Goal: Task Accomplishment & Management: Use online tool/utility

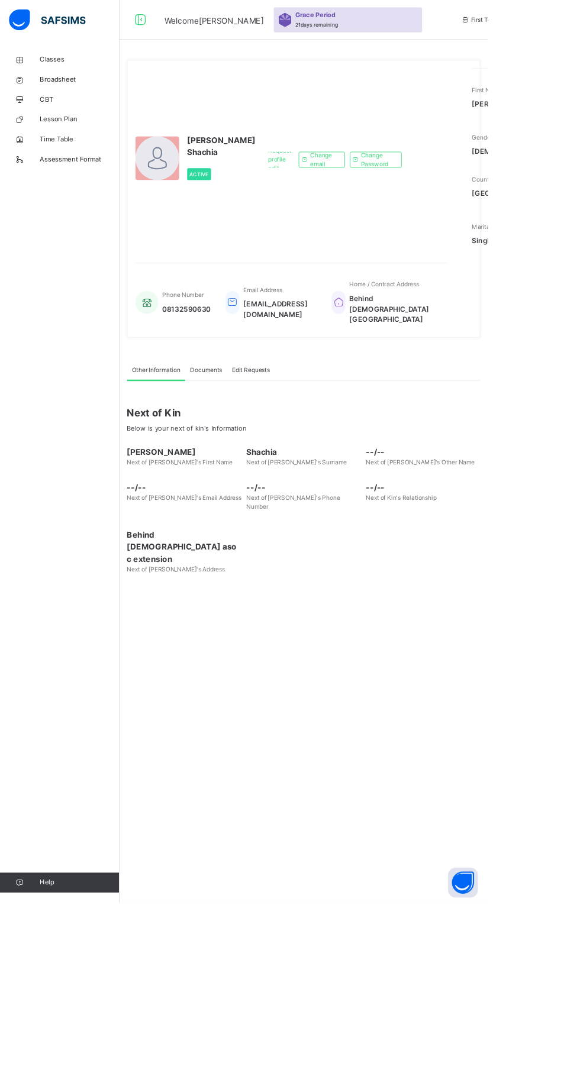
click at [62, 70] on span "Classes" at bounding box center [94, 71] width 95 height 12
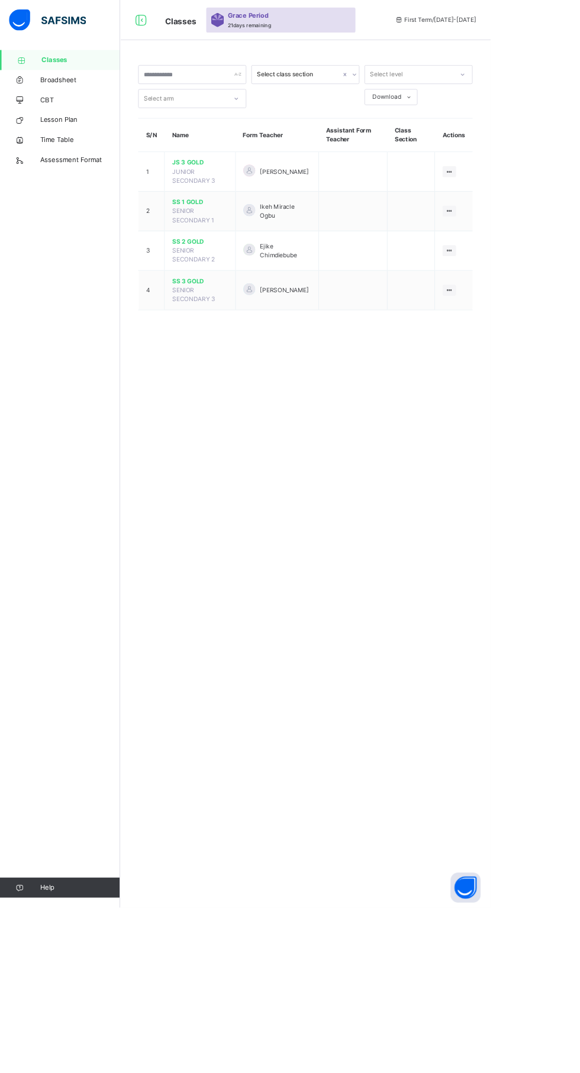
click at [398, 295] on td at bounding box center [416, 296] width 81 height 47
click at [534, 296] on icon at bounding box center [531, 296] width 10 height 9
click at [0, 0] on div "View Class" at bounding box center [0, 0] width 0 height 0
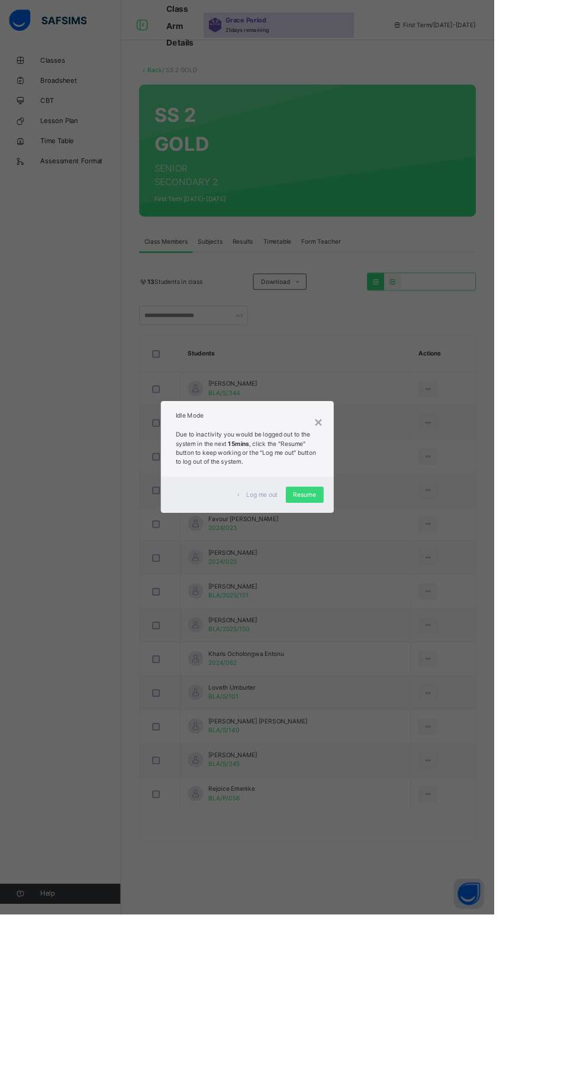
click at [392, 602] on div "Log me out Resume" at bounding box center [290, 581] width 203 height 43
click at [371, 586] on span "Resume" at bounding box center [357, 581] width 27 height 11
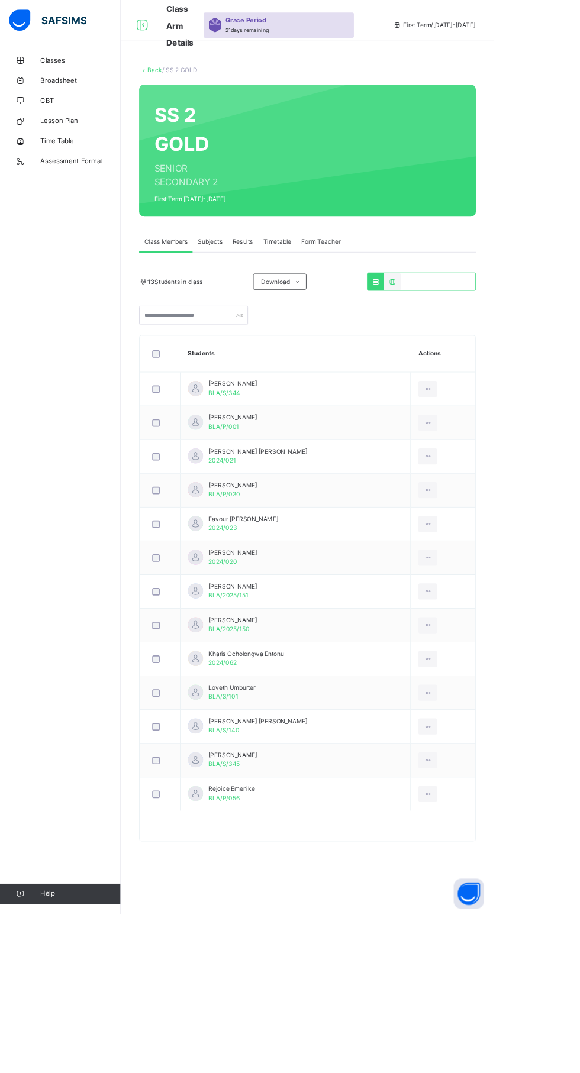
click at [251, 283] on span "Subjects" at bounding box center [246, 284] width 29 height 11
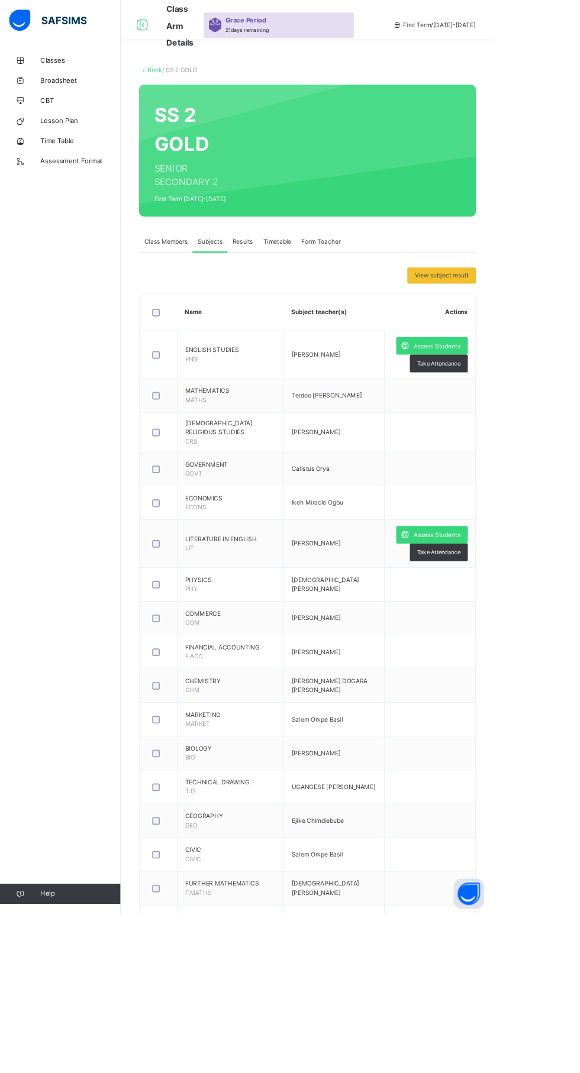
click at [521, 414] on div "Assess Students" at bounding box center [507, 406] width 84 height 21
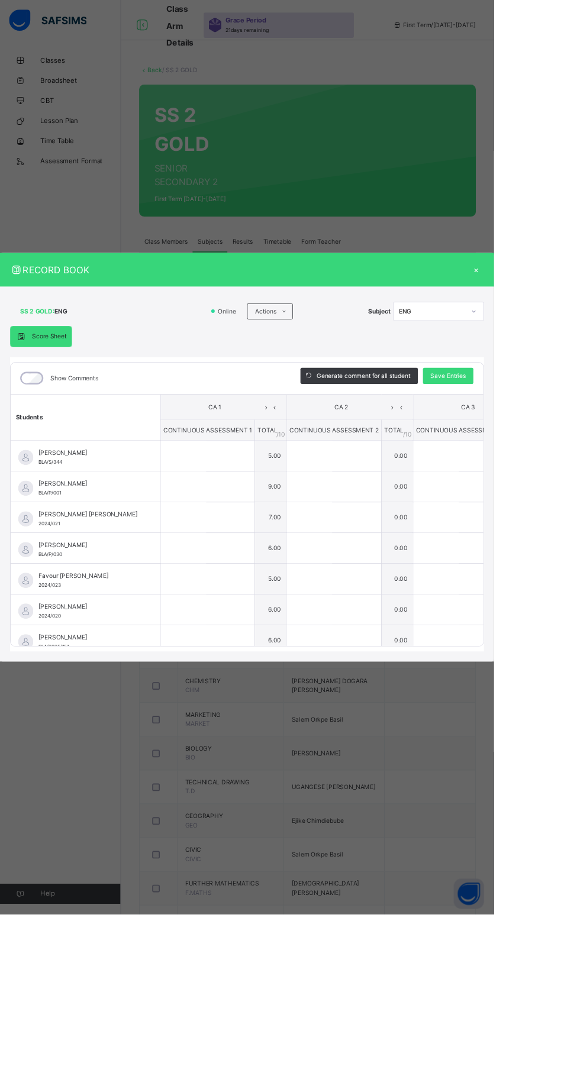
type input "*"
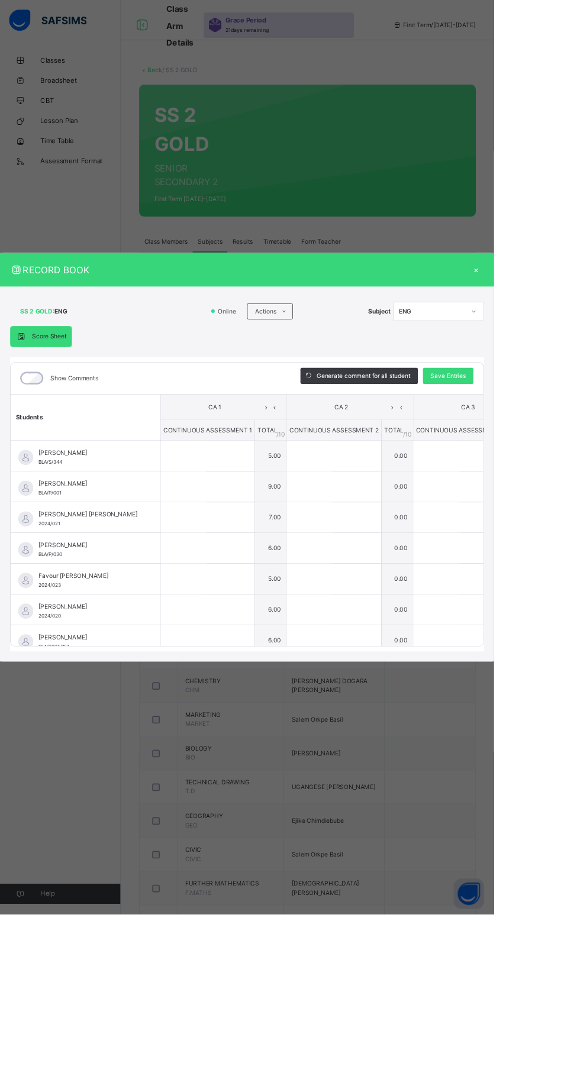
type input "*"
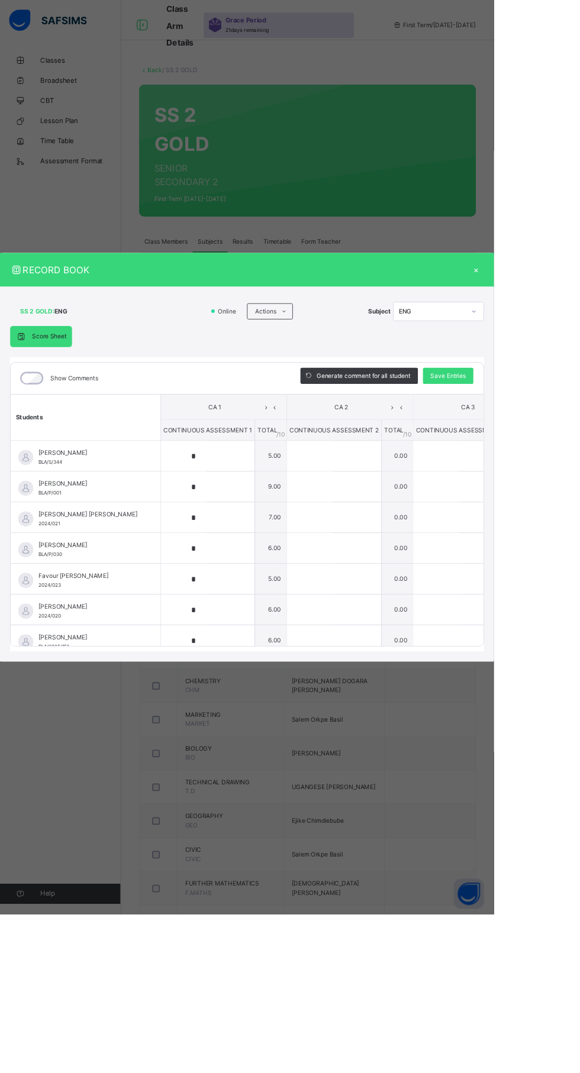
type input "*"
click at [299, 553] on div "*" at bounding box center [244, 535] width 110 height 35
click at [242, 553] on input "*" at bounding box center [215, 535] width 53 height 35
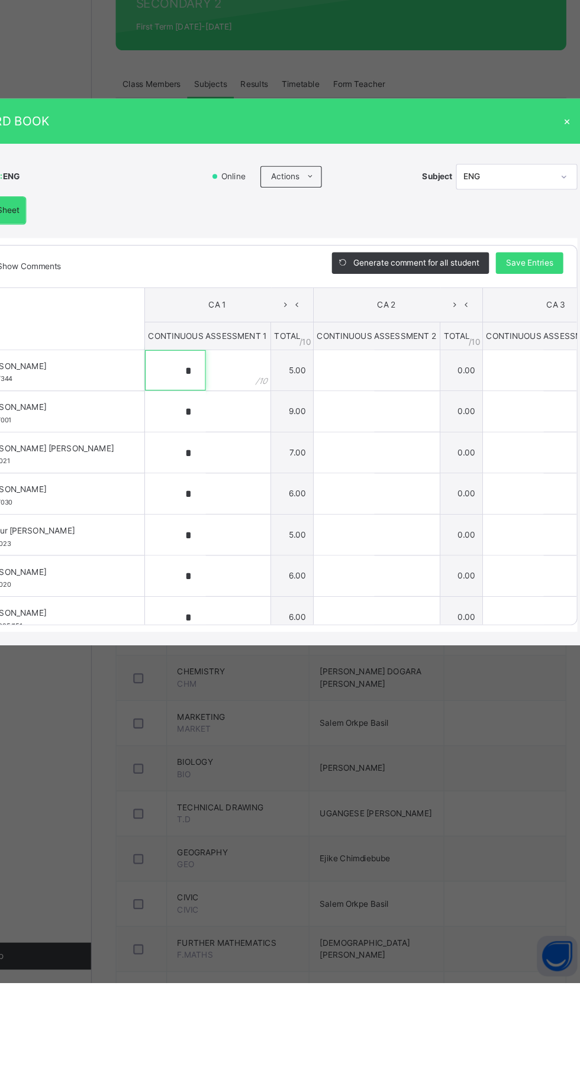
click at [242, 553] on input "*" at bounding box center [215, 535] width 53 height 35
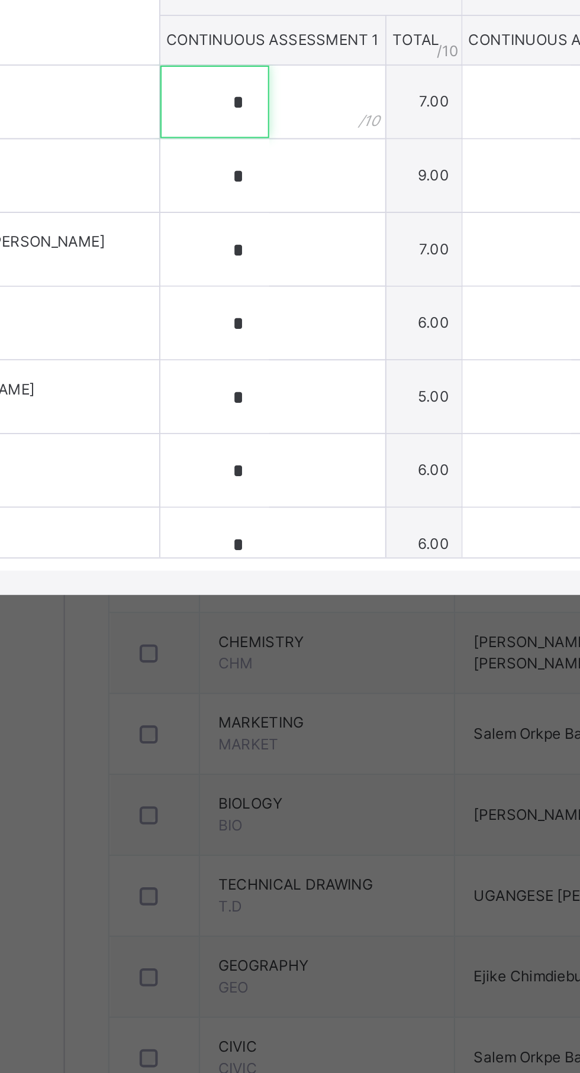
type input "*"
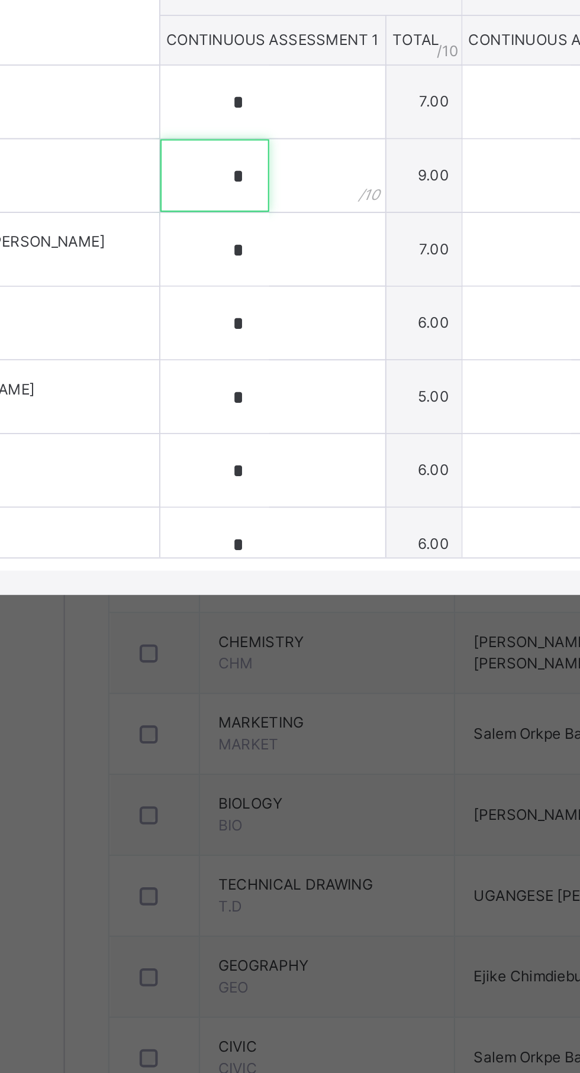
click at [242, 589] on input "*" at bounding box center [215, 571] width 53 height 35
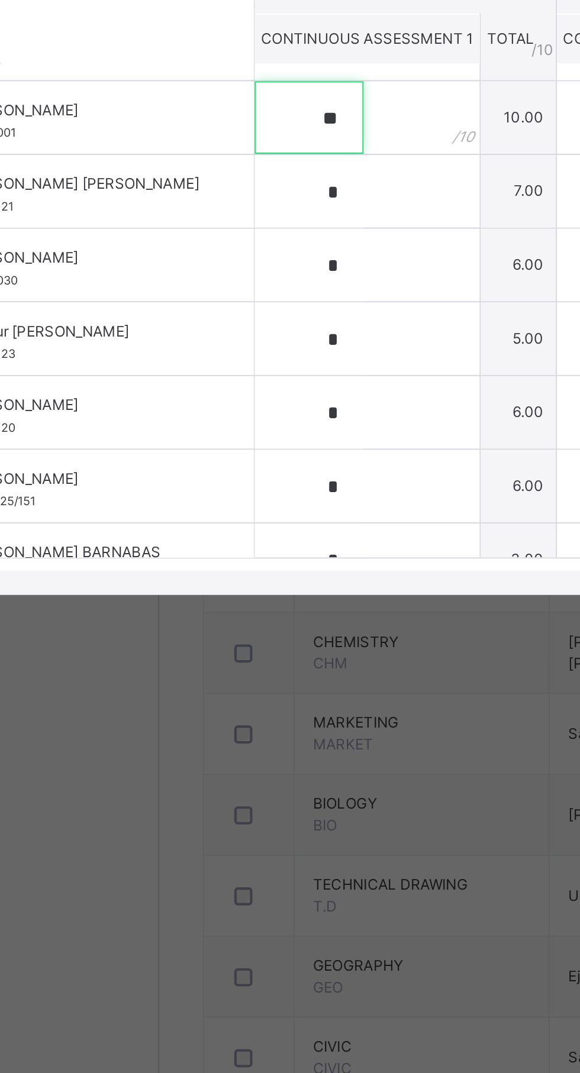
scroll to position [38, 0]
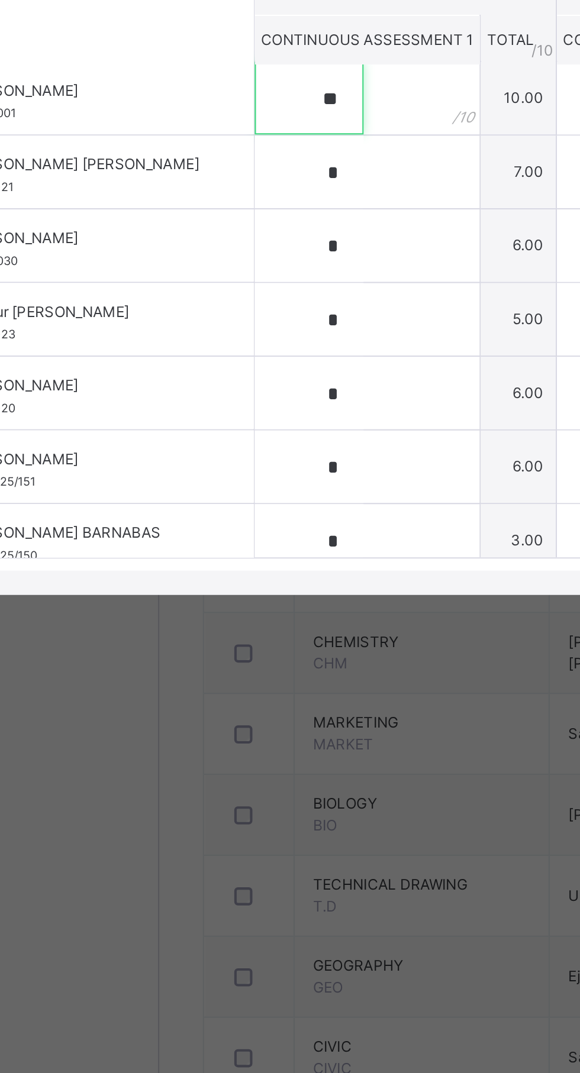
type input "**"
click at [242, 587] on input "*" at bounding box center [215, 569] width 53 height 35
type input "*"
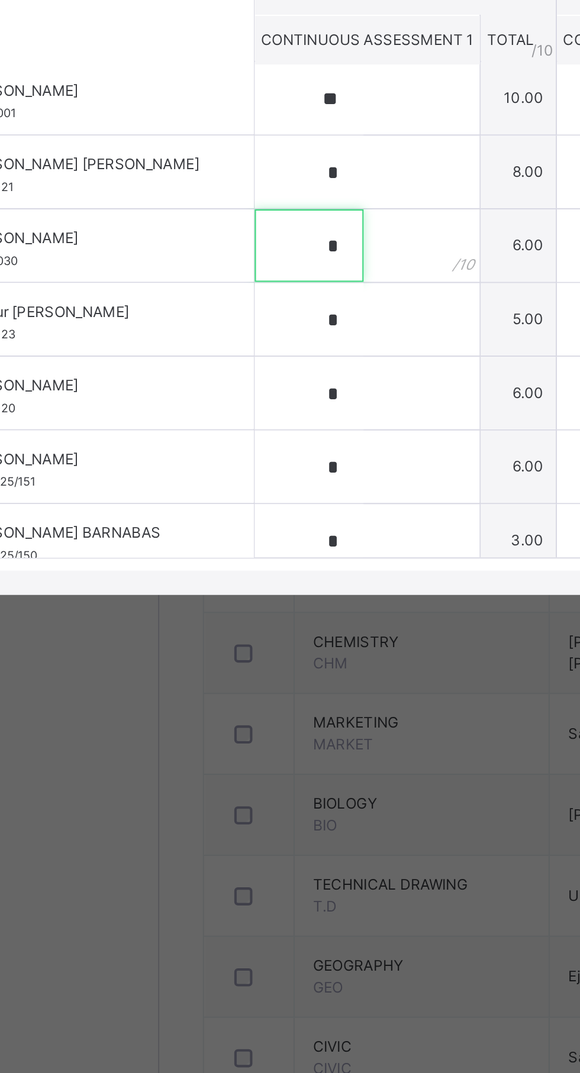
click at [242, 623] on input "*" at bounding box center [215, 605] width 53 height 35
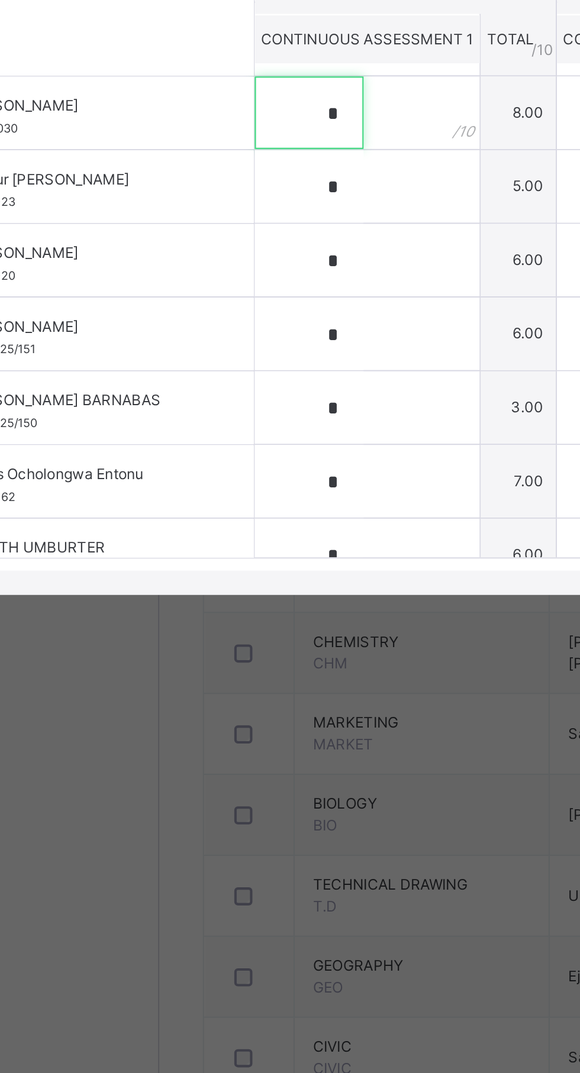
scroll to position [110, 0]
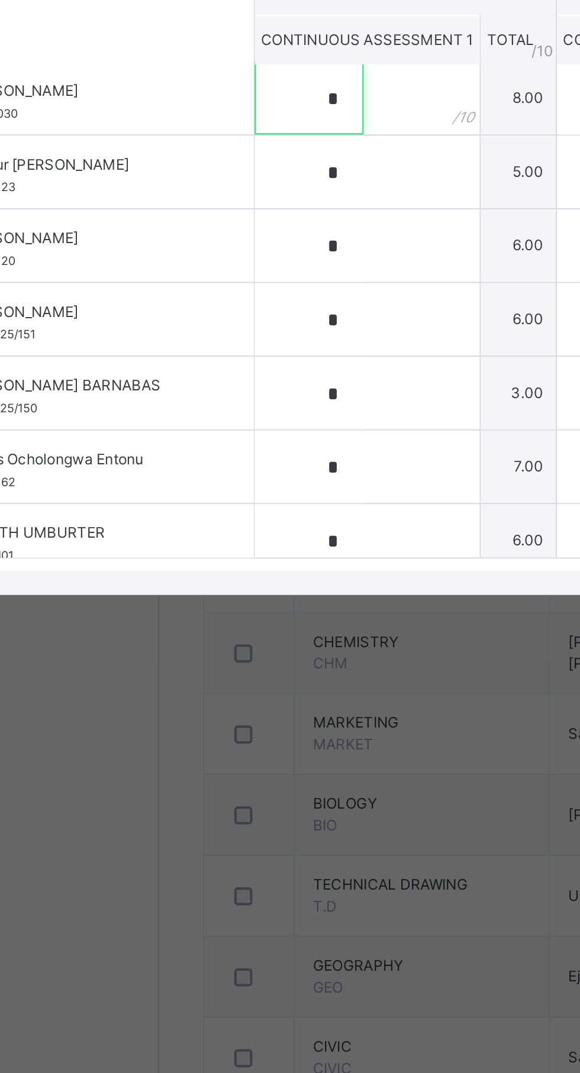
type input "*"
click at [293, 587] on div "*" at bounding box center [244, 569] width 110 height 35
click at [242, 587] on input "*" at bounding box center [215, 569] width 53 height 35
click at [242, 587] on input "text" at bounding box center [215, 569] width 53 height 35
type input "*"
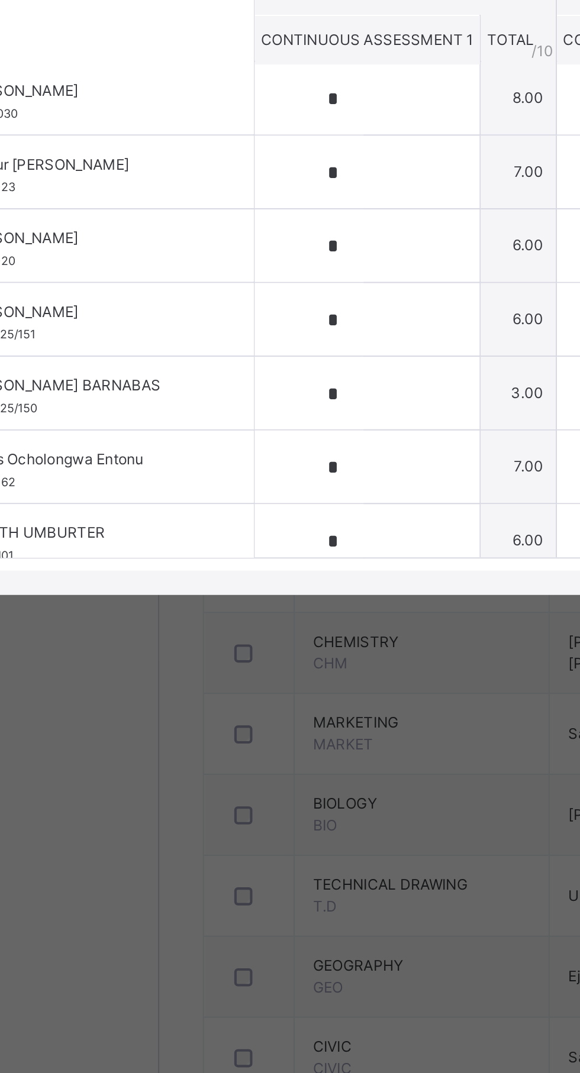
click at [289, 623] on div "*" at bounding box center [244, 605] width 110 height 35
click at [242, 623] on input "*" at bounding box center [215, 605] width 53 height 35
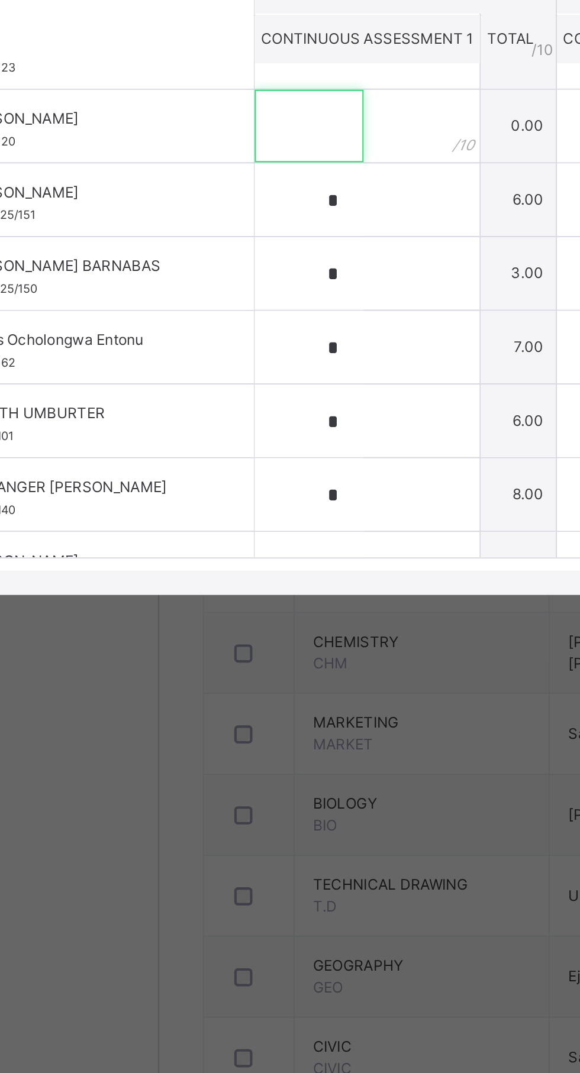
scroll to position [169, 0]
type input "*"
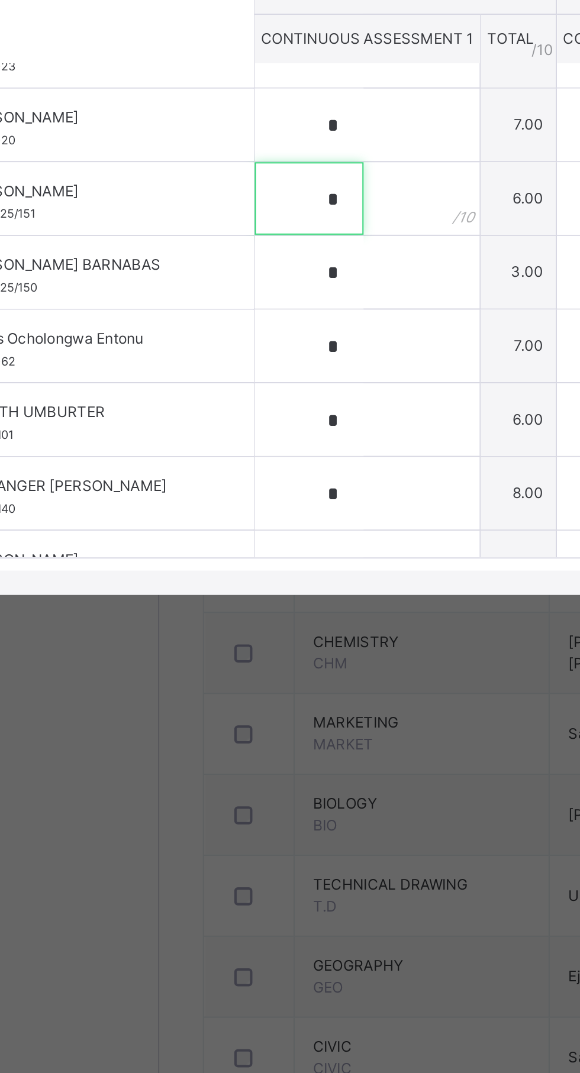
click at [242, 600] on input "*" at bounding box center [215, 582] width 53 height 35
click at [312, 463] on div "Show Comments" at bounding box center [173, 444] width 322 height 37
click at [242, 600] on input "text" at bounding box center [215, 582] width 53 height 35
type input "*"
click at [242, 636] on input "*" at bounding box center [215, 618] width 53 height 35
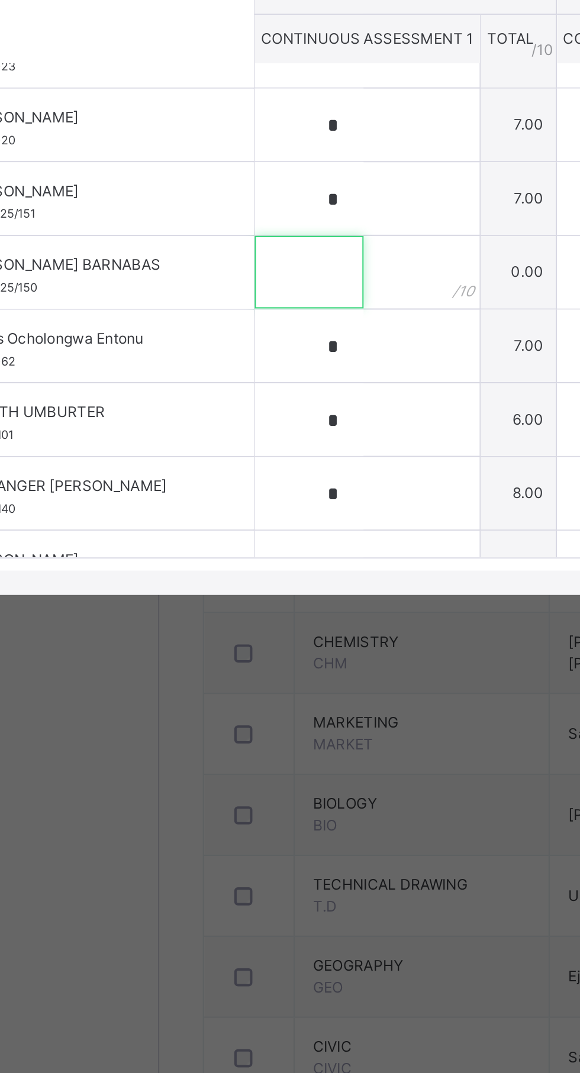
scroll to position [228, 0]
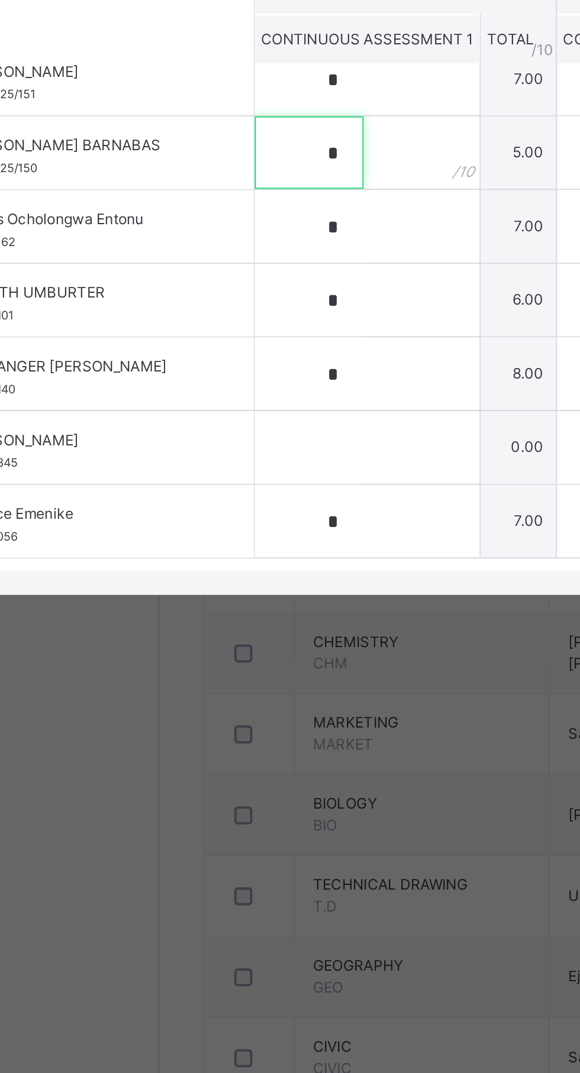
type input "*"
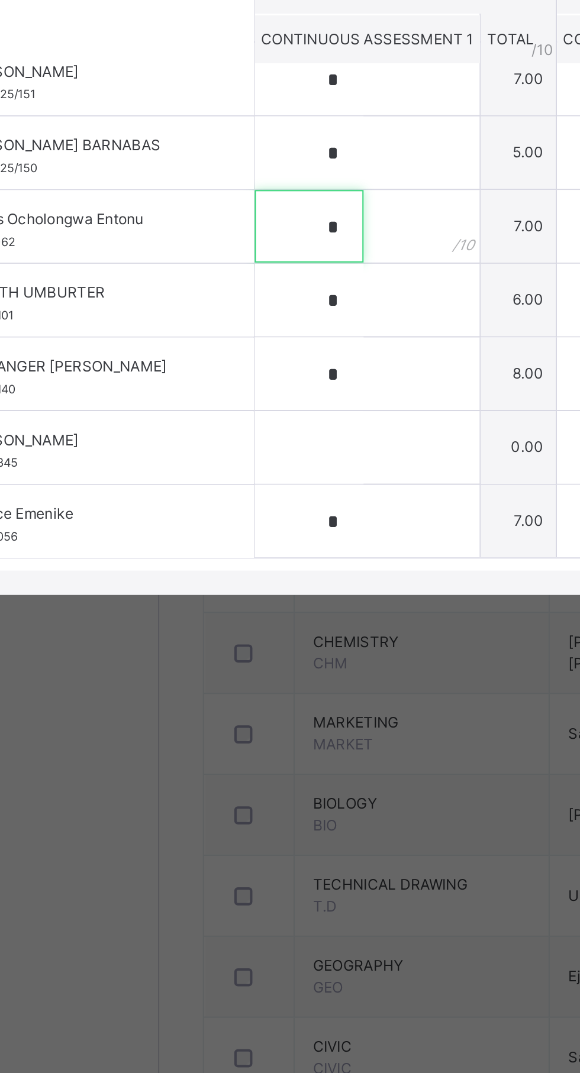
click at [242, 614] on input "*" at bounding box center [215, 595] width 53 height 35
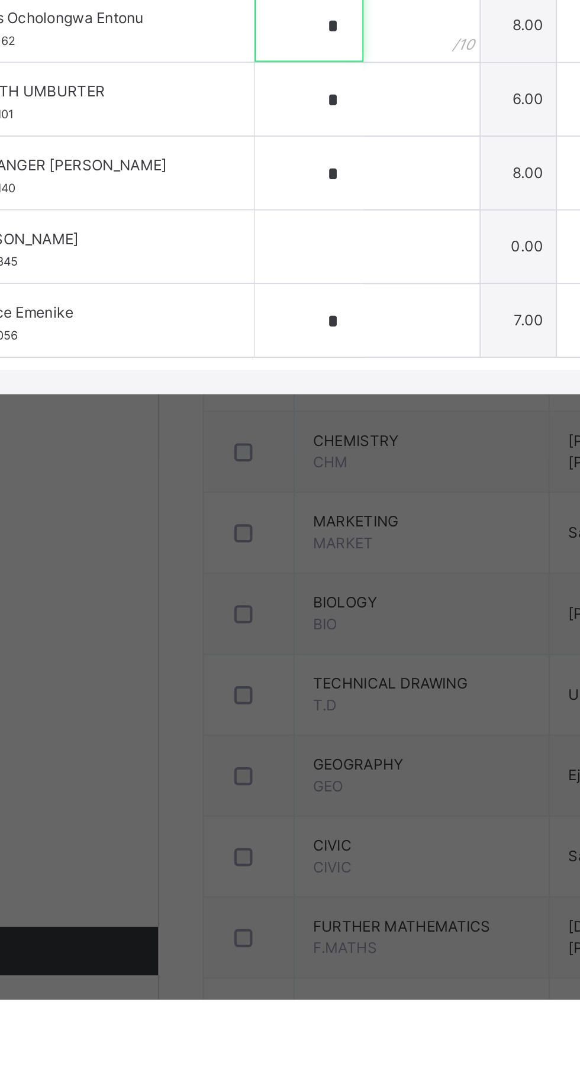
type input "*"
click at [242, 650] on input "*" at bounding box center [215, 632] width 53 height 35
type input "*"
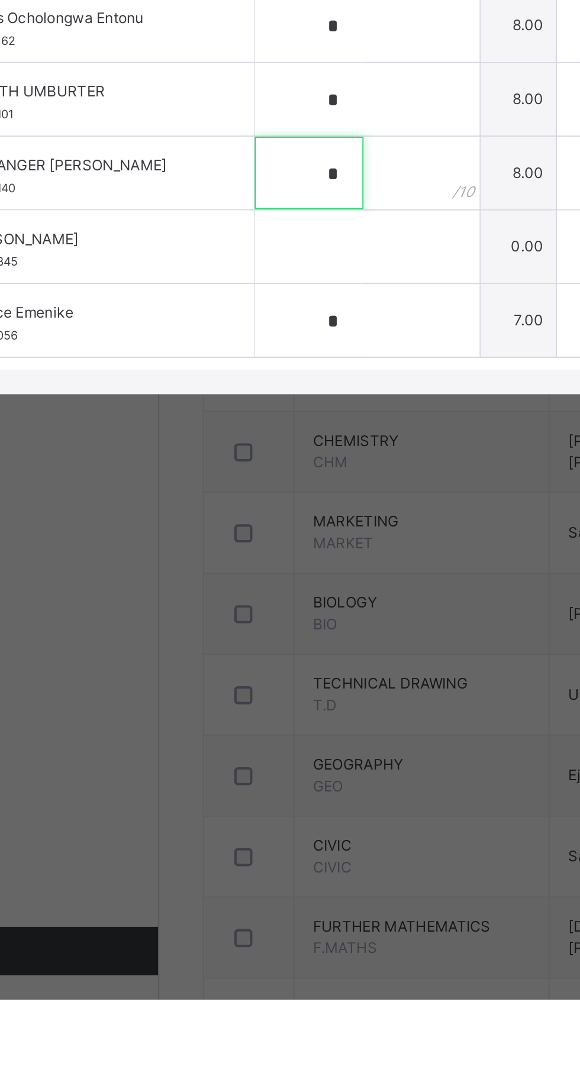
click at [242, 686] on input "*" at bounding box center [215, 668] width 53 height 35
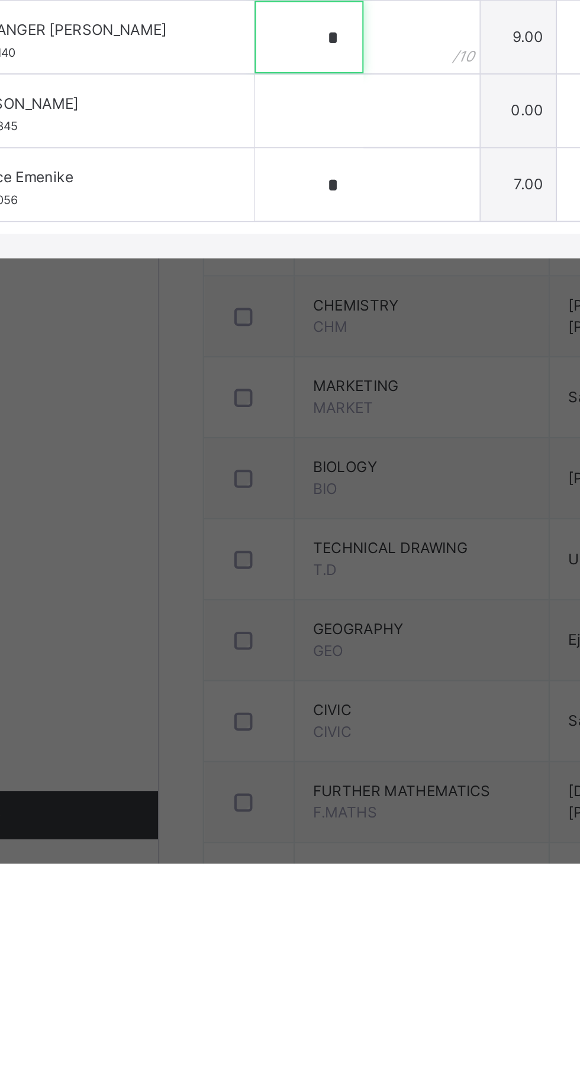
type input "*"
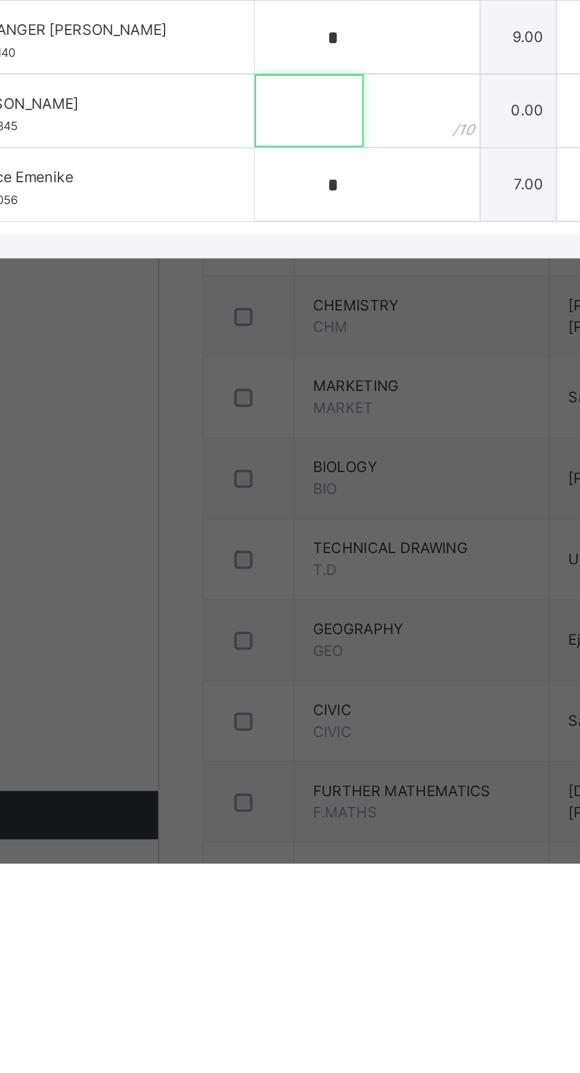
click at [242, 722] on input "text" at bounding box center [215, 704] width 53 height 35
type input "*"
click at [242, 758] on input "*" at bounding box center [215, 740] width 53 height 35
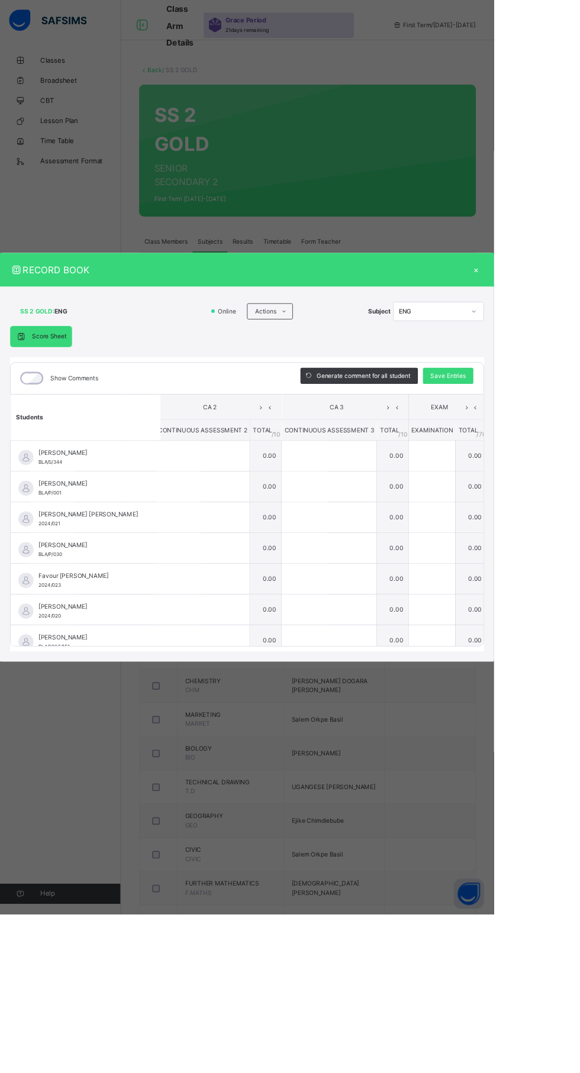
scroll to position [0, 163]
type input "*"
click at [547, 447] on span "Save Entries" at bounding box center [525, 441] width 41 height 11
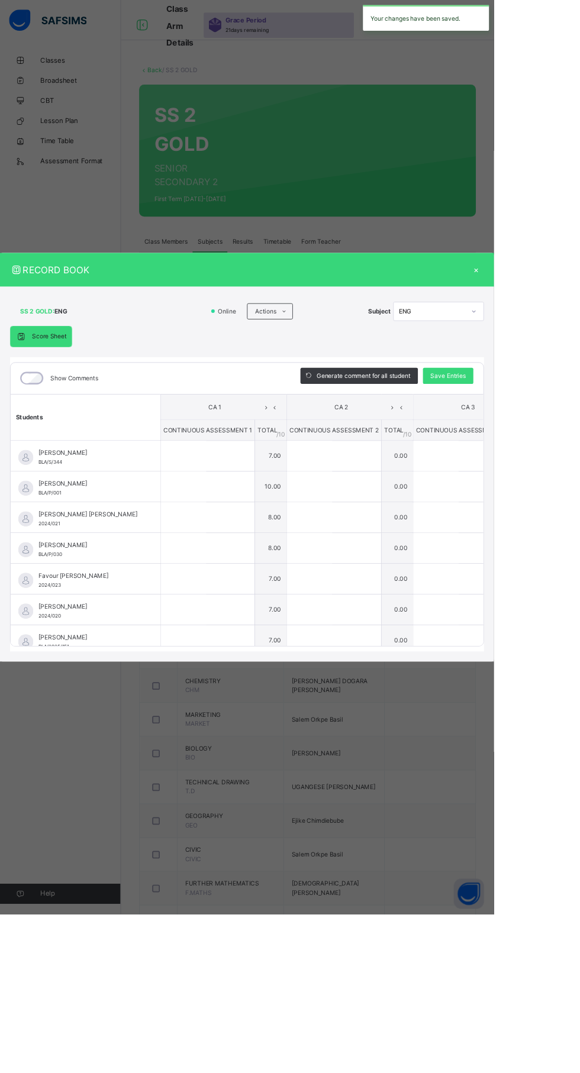
type input "*"
type input "**"
type input "*"
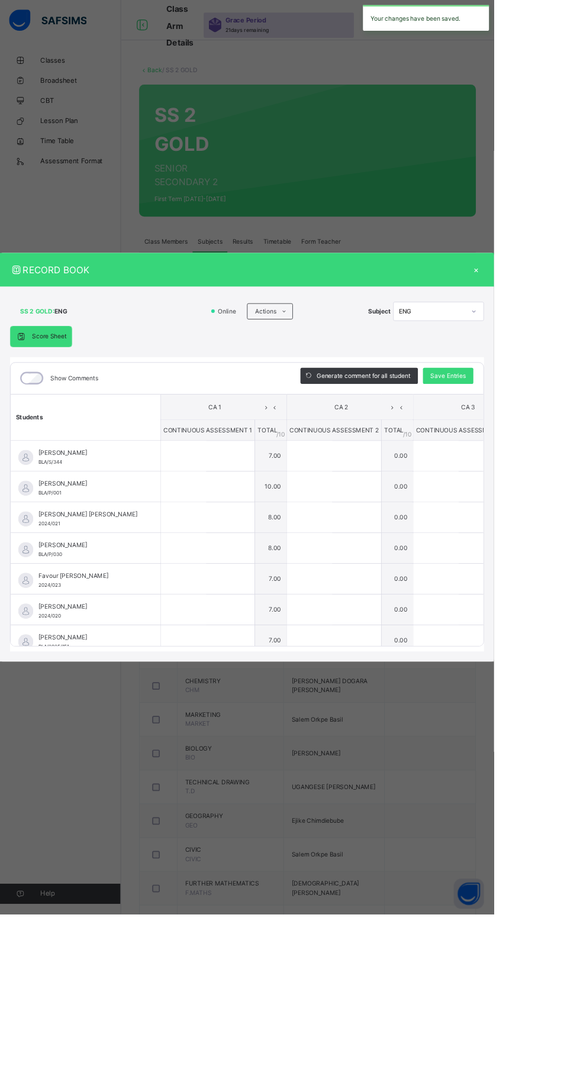
type input "*"
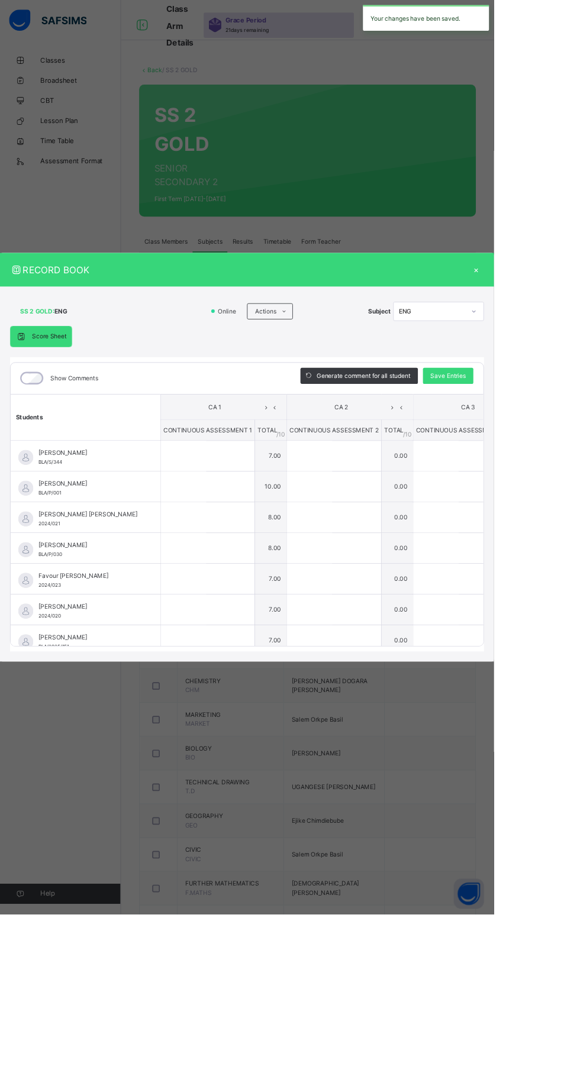
type input "*"
click at [547, 447] on span "Save Entries" at bounding box center [525, 441] width 41 height 11
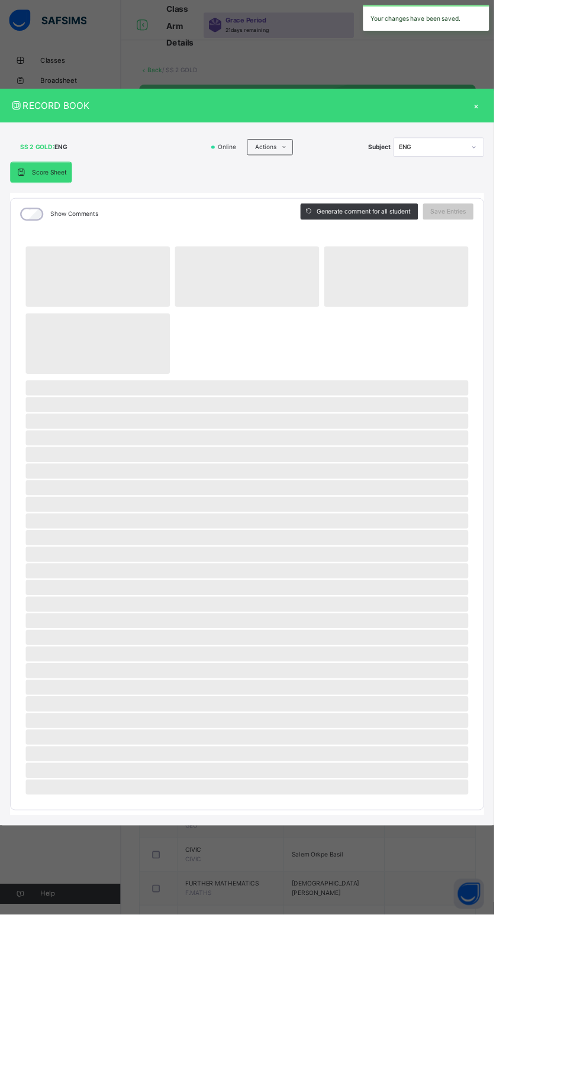
click at [579, 214] on div "RECORD BOOK × SS 2 GOLD : ENG Online Actions Download Empty Score Sheet Upload/…" at bounding box center [290, 536] width 580 height 1073
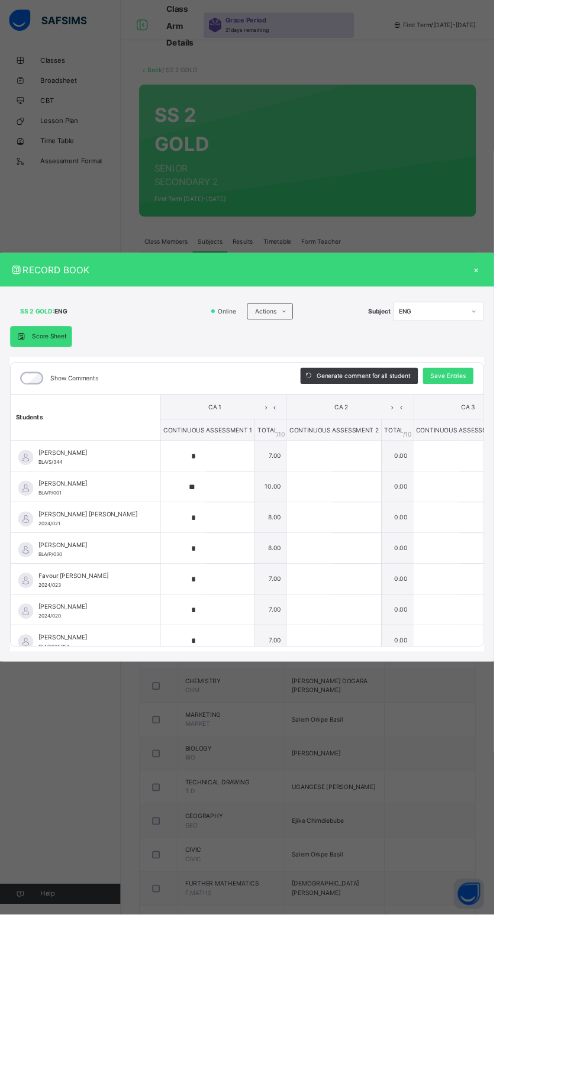
click at [568, 325] on div "×" at bounding box center [559, 317] width 18 height 16
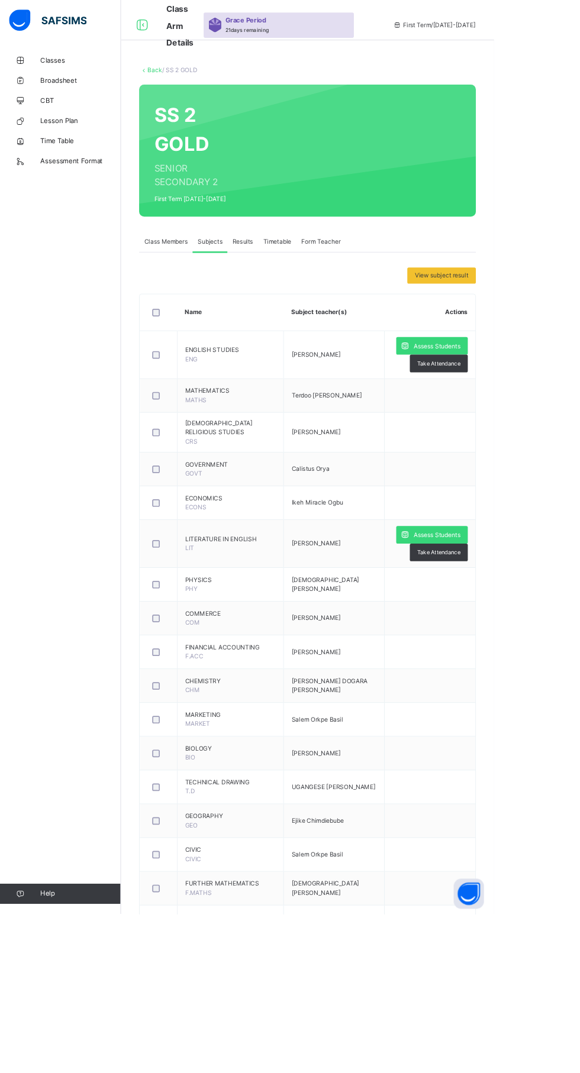
click at [523, 618] on div "Assess Students" at bounding box center [507, 628] width 84 height 21
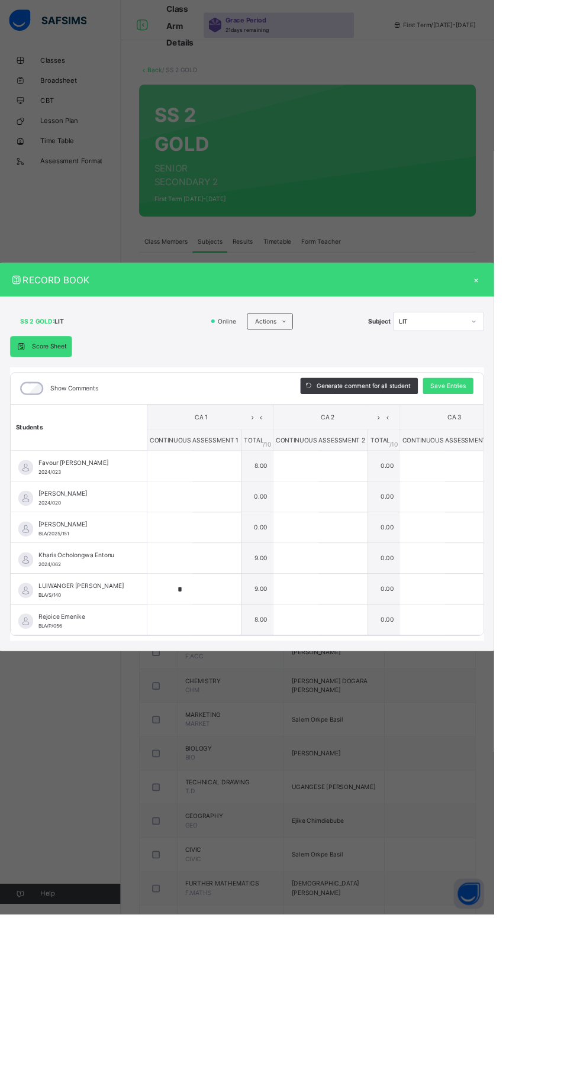
type input "*"
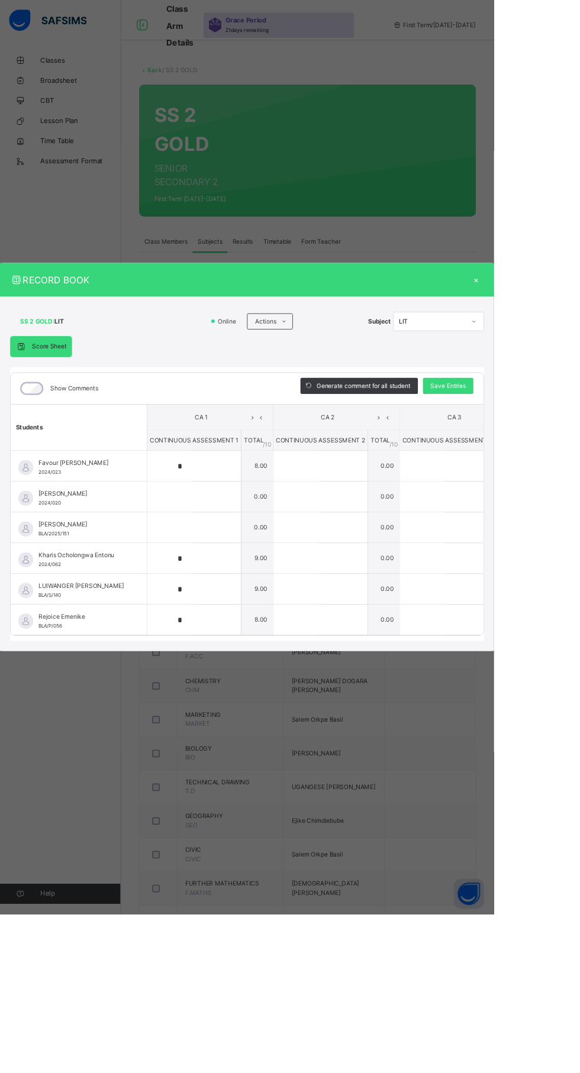
click at [568, 337] on div "×" at bounding box center [559, 329] width 18 height 16
